Goal: Navigation & Orientation: Find specific page/section

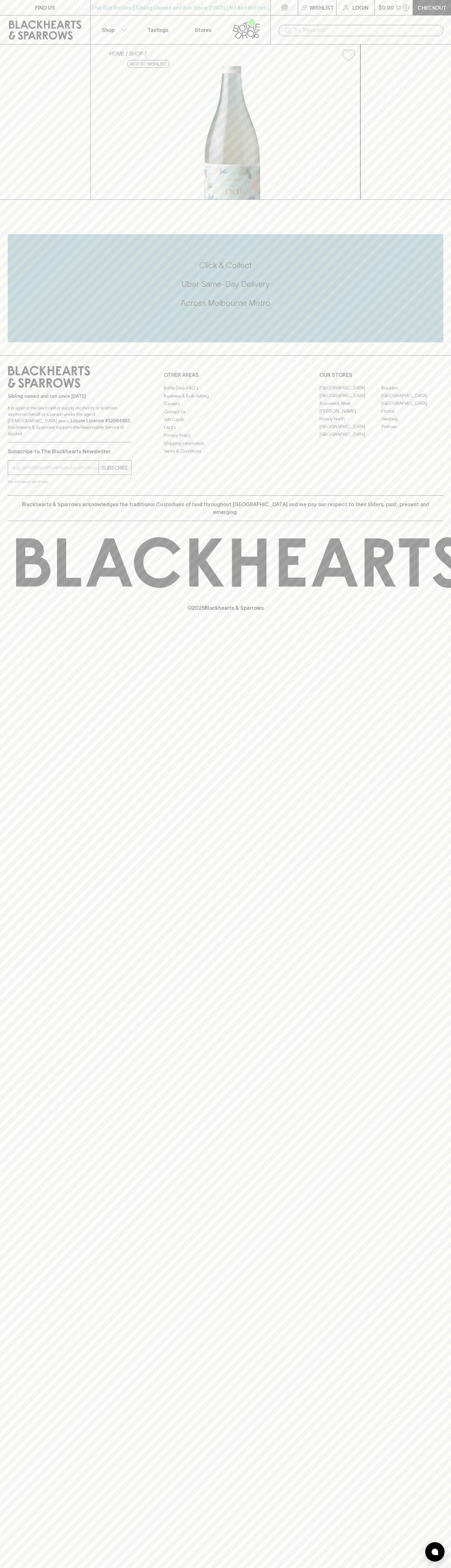
click at [413, 415] on link "Fitzroy" at bounding box center [412, 411] width 62 height 8
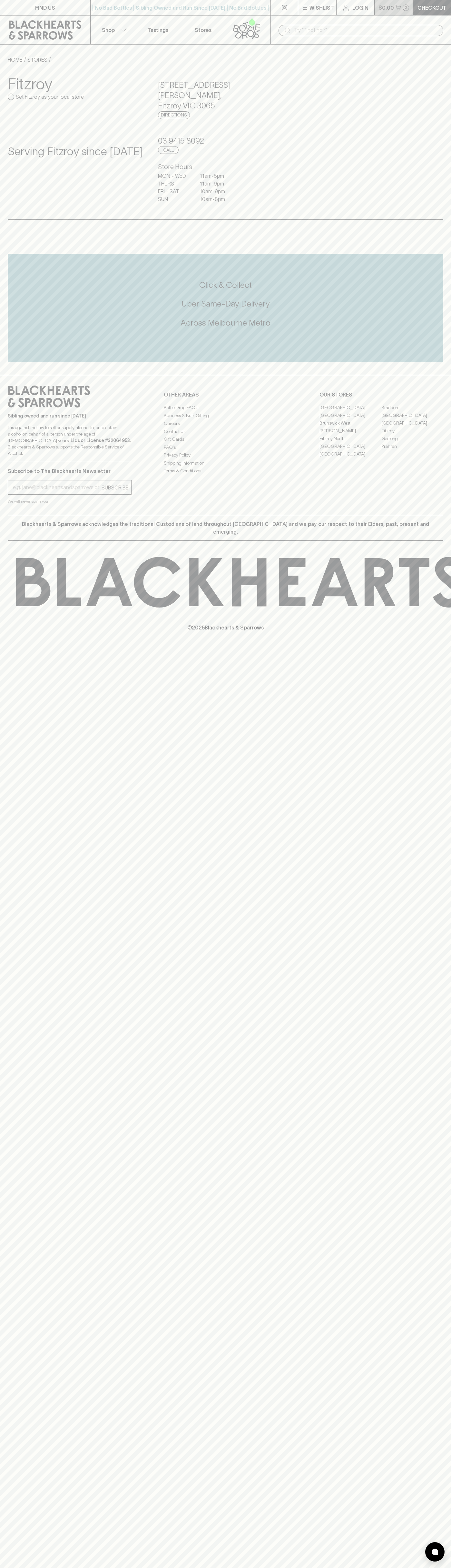
click at [403, 3] on button "$0.00 0" at bounding box center [394, 7] width 38 height 15
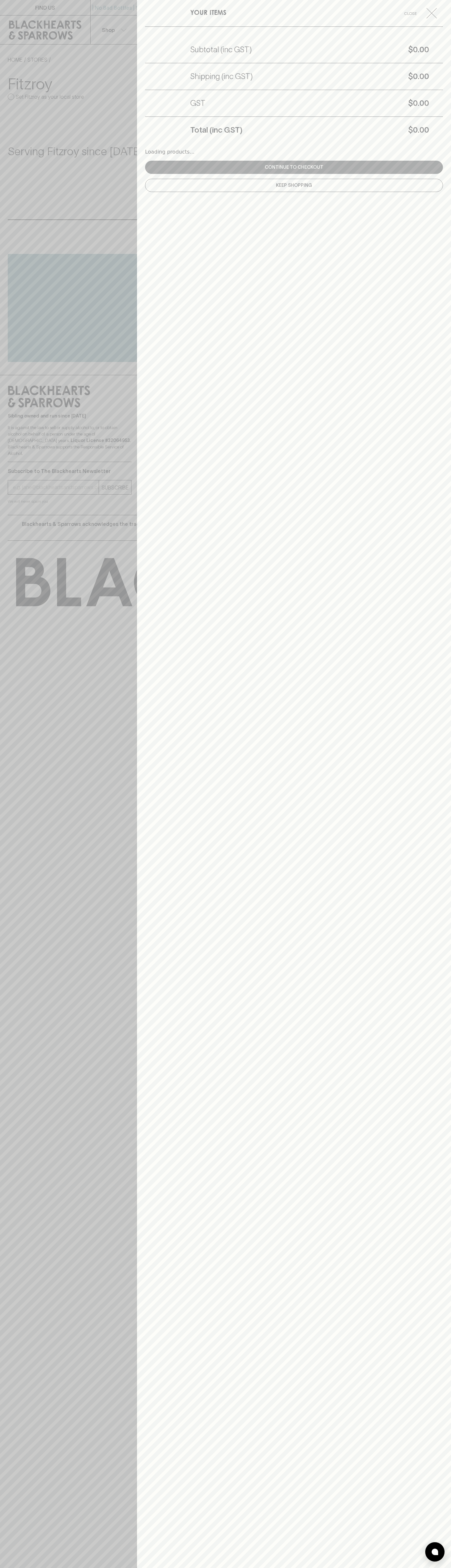
click at [225, 1567] on html "FIND US | No Bad Bottles | Sibling Owned and Run Since 2006 | No Bad Bottles | …" at bounding box center [225, 784] width 451 height 1568
click at [11, 763] on div at bounding box center [225, 784] width 451 height 1568
